Goal: Information Seeking & Learning: Learn about a topic

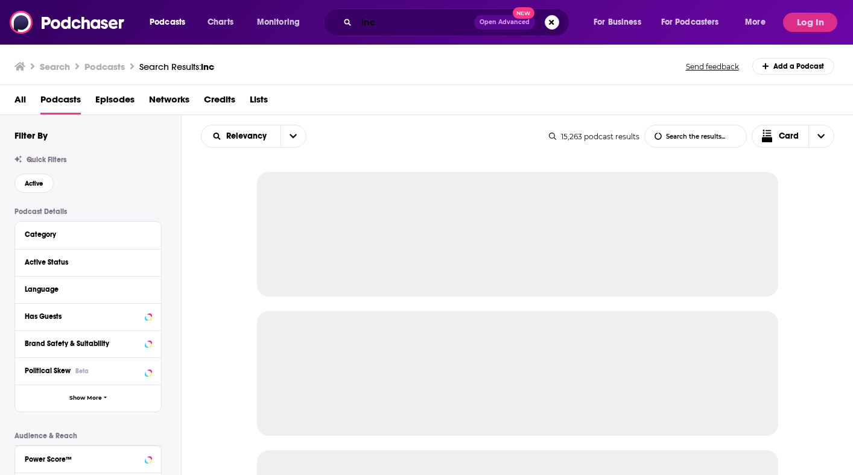
click at [414, 23] on input "inc" at bounding box center [415, 22] width 118 height 19
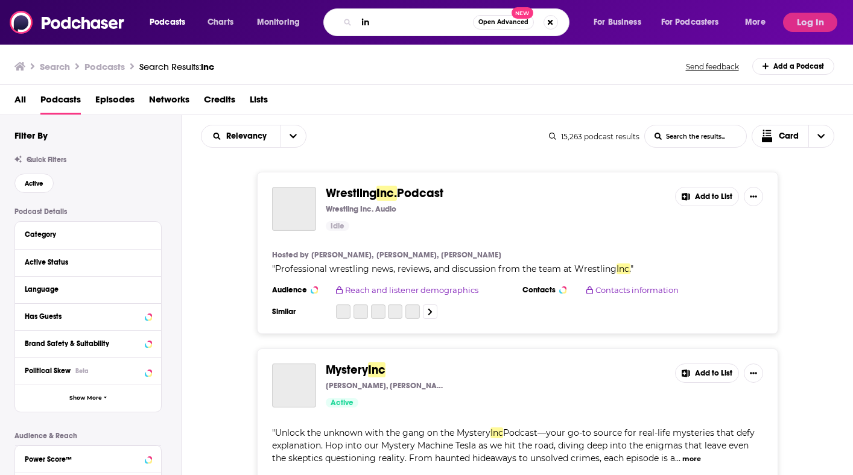
type input "i"
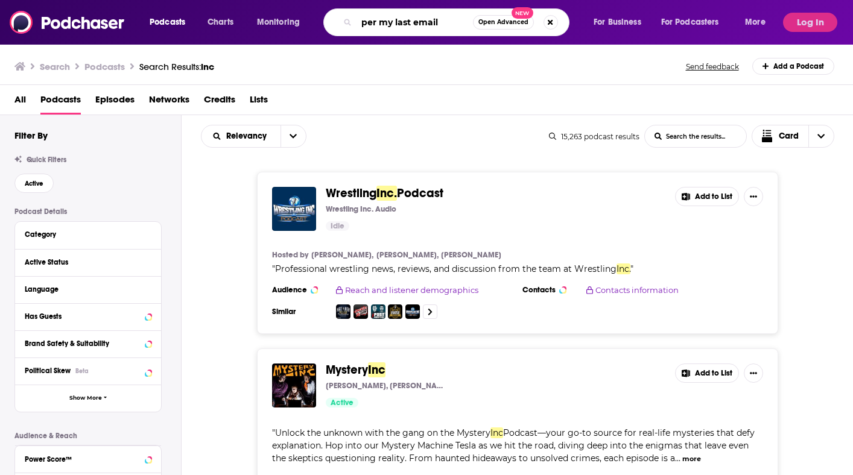
type input "per my last email"
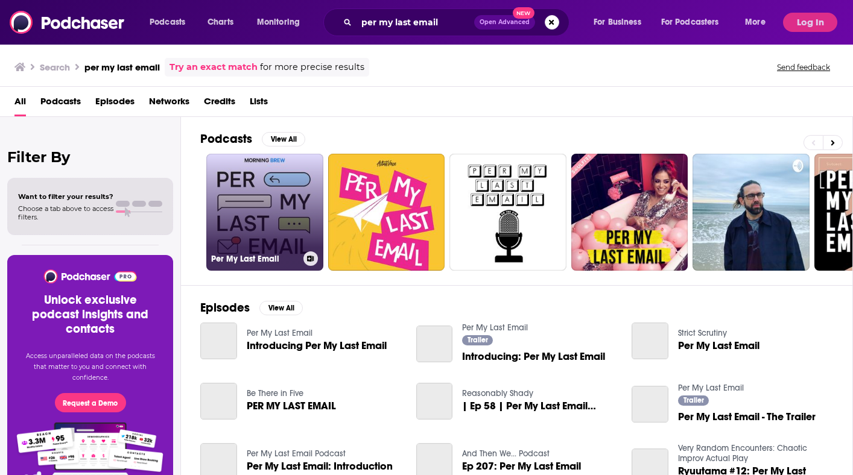
click at [263, 198] on link "Per My Last Email" at bounding box center [264, 212] width 117 height 117
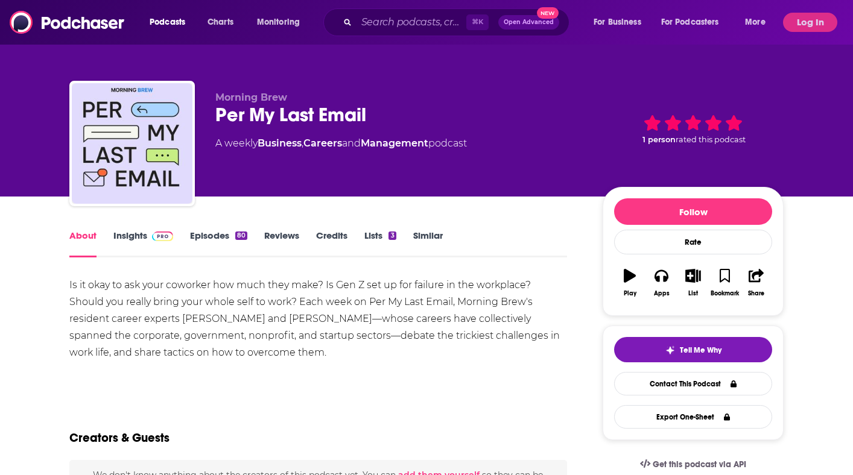
click at [209, 232] on link "Episodes 80" at bounding box center [218, 244] width 57 height 28
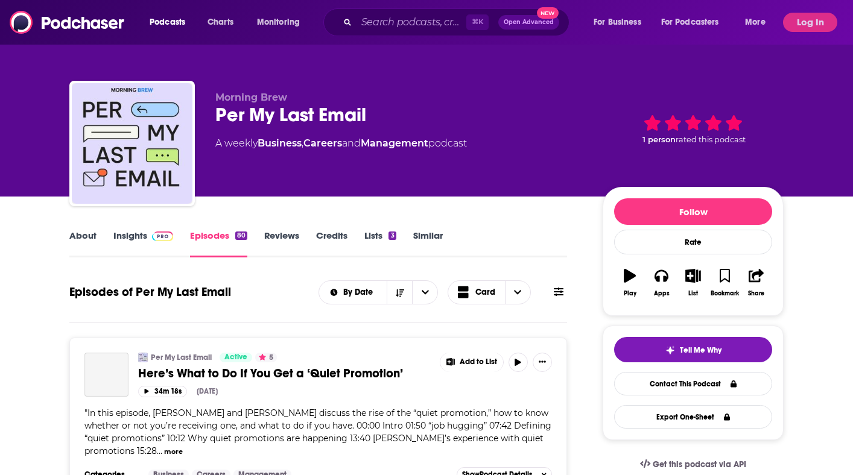
click at [138, 246] on link "Insights" at bounding box center [143, 244] width 60 height 28
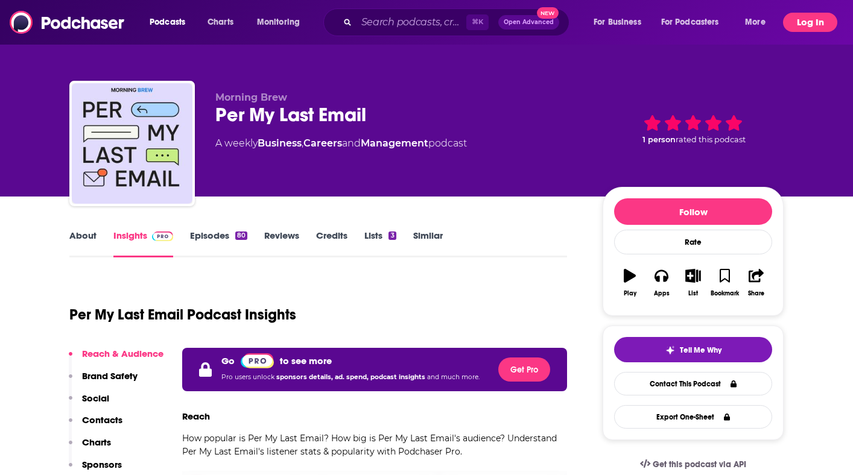
click at [828, 20] on button "Log In" at bounding box center [810, 22] width 54 height 19
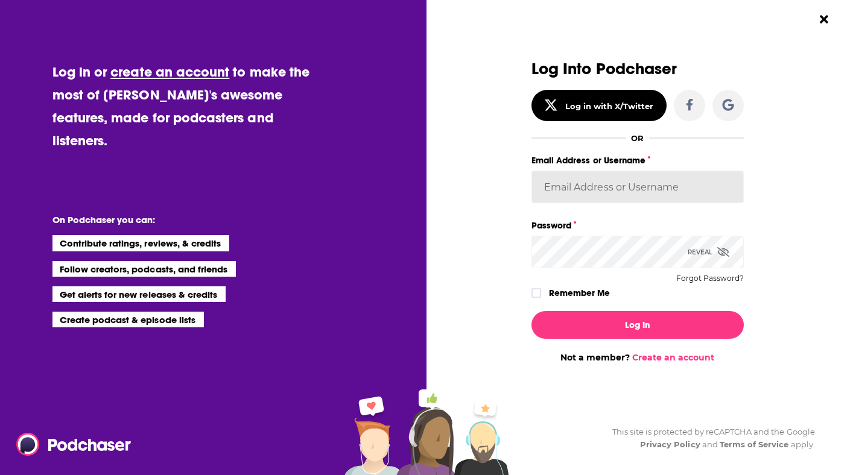
type input "mtraynor"
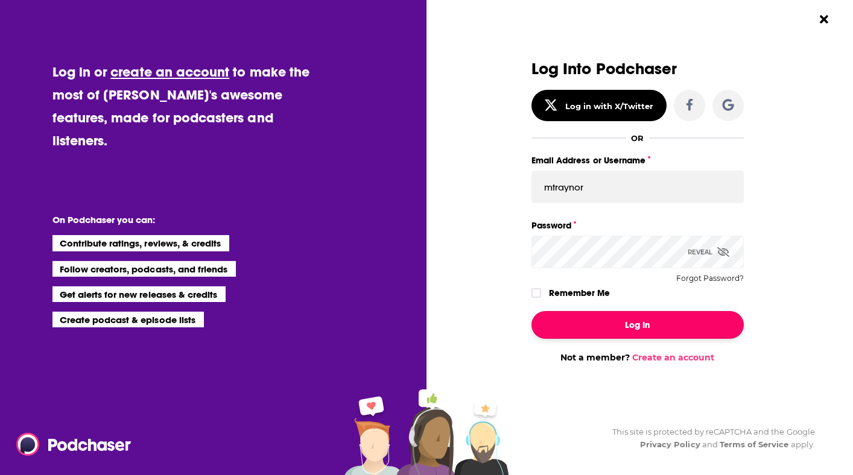
click at [663, 328] on button "Log In" at bounding box center [637, 325] width 212 height 28
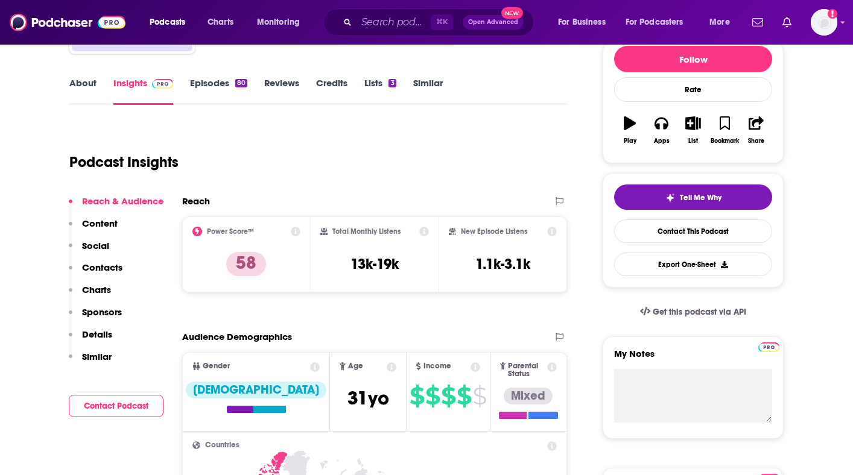
scroll to position [155, 0]
